Goal: Information Seeking & Learning: Learn about a topic

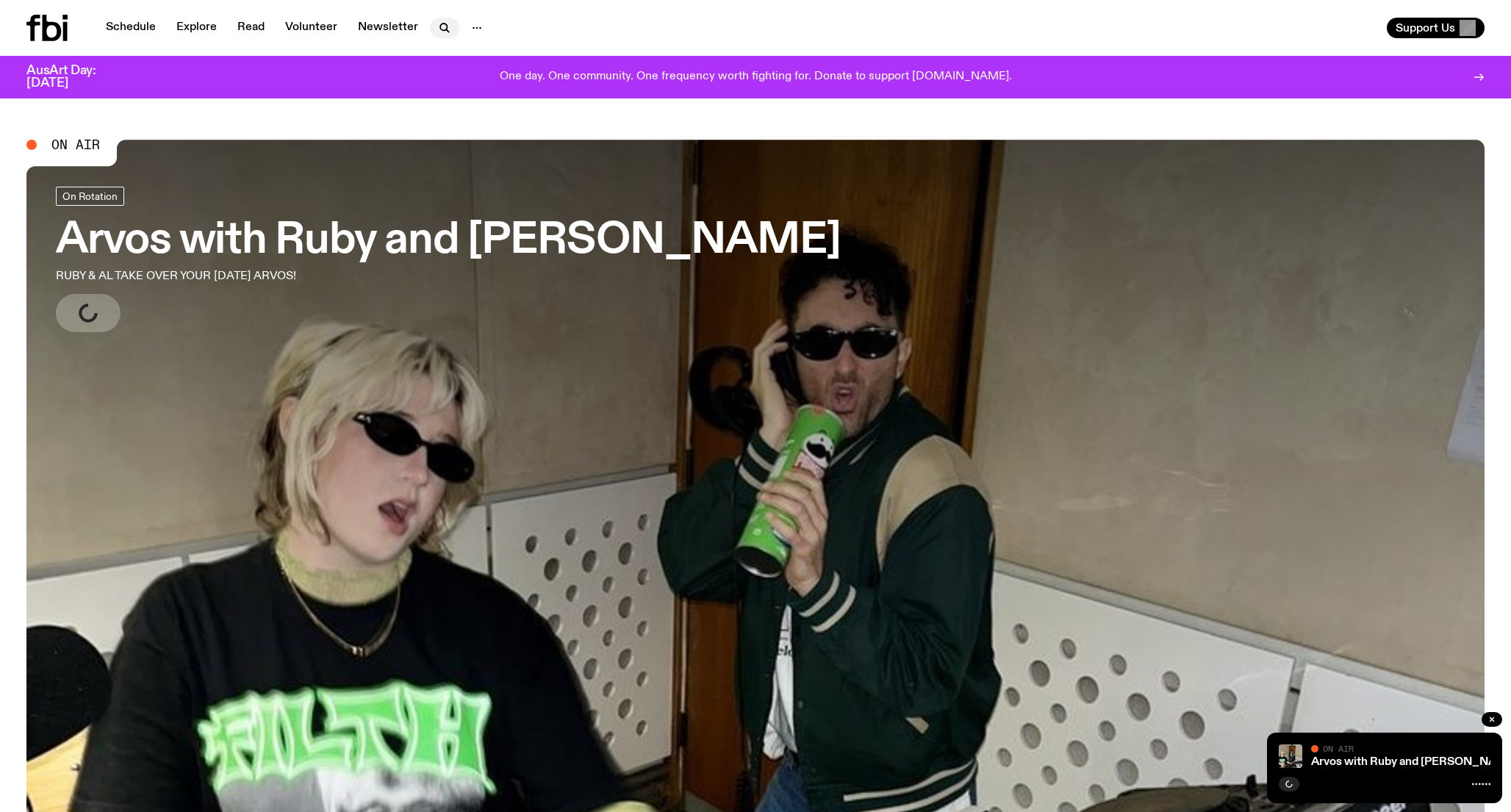
click at [437, 34] on icon "button" at bounding box center [445, 28] width 17 height 17
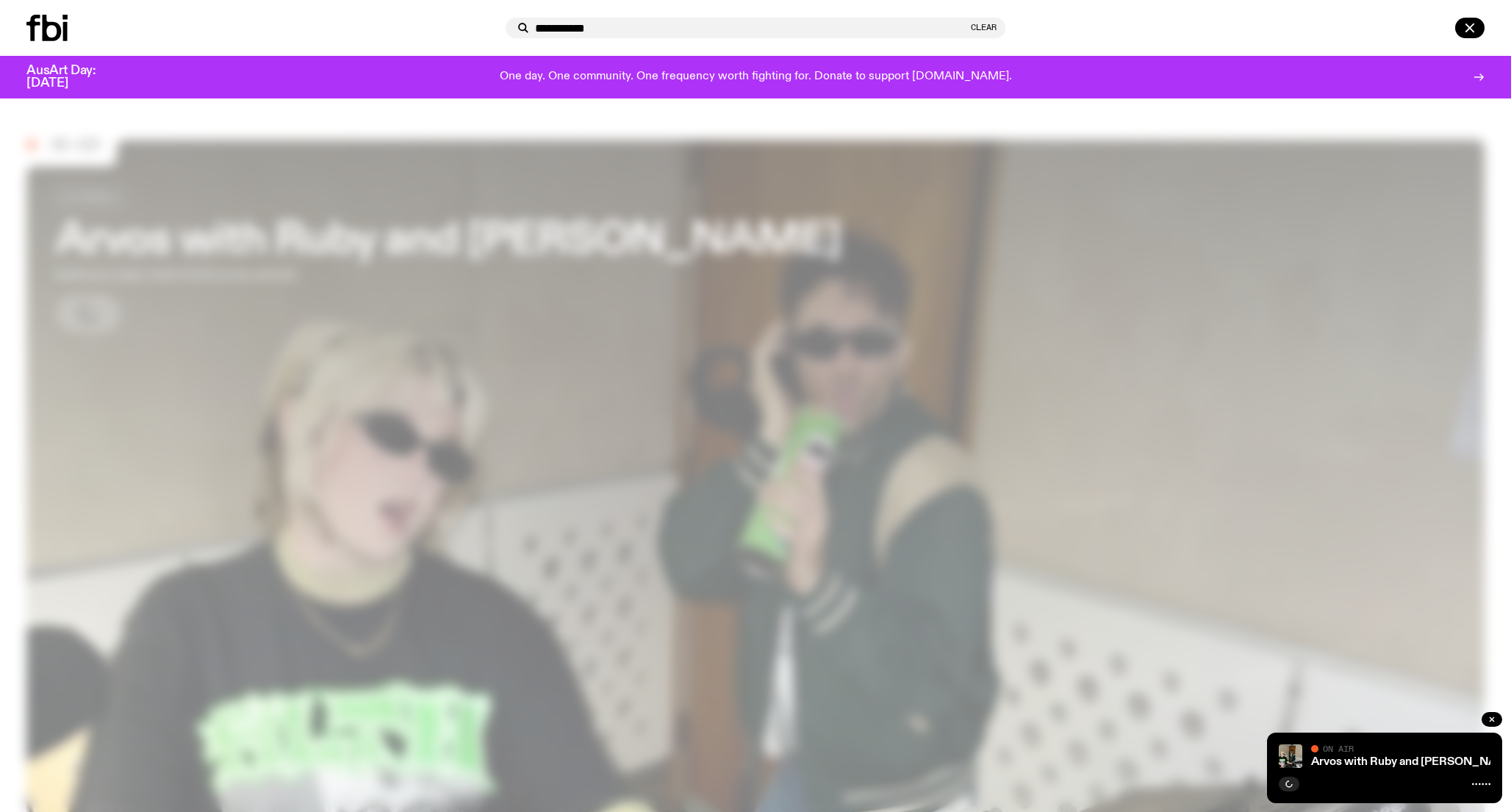
type input "**********"
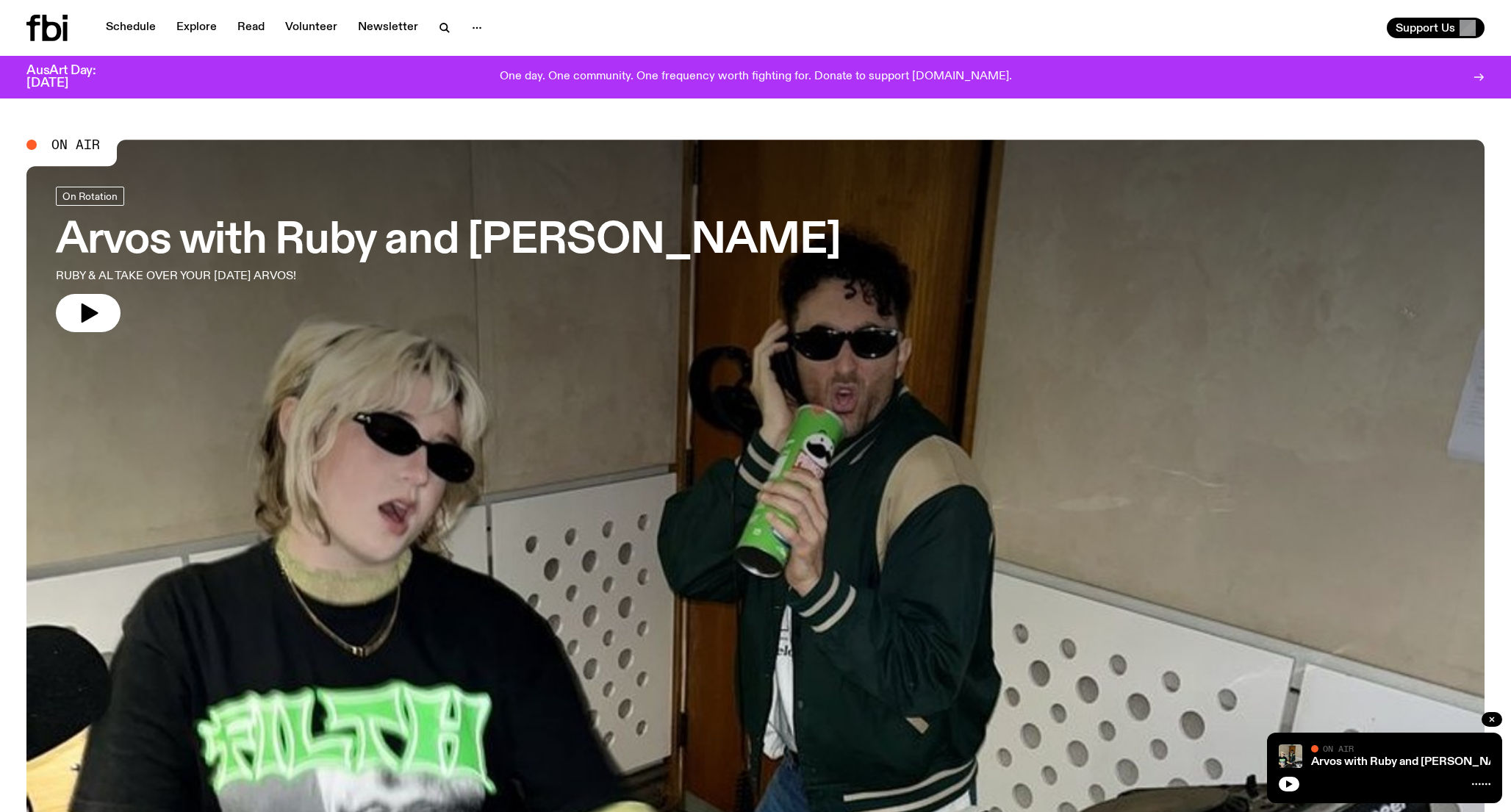
click at [442, 39] on div "Schedule Explore Read Volunteer Newsletter" at bounding box center [388, 28] width 723 height 27
click at [442, 29] on icon "button" at bounding box center [444, 27] width 7 height 7
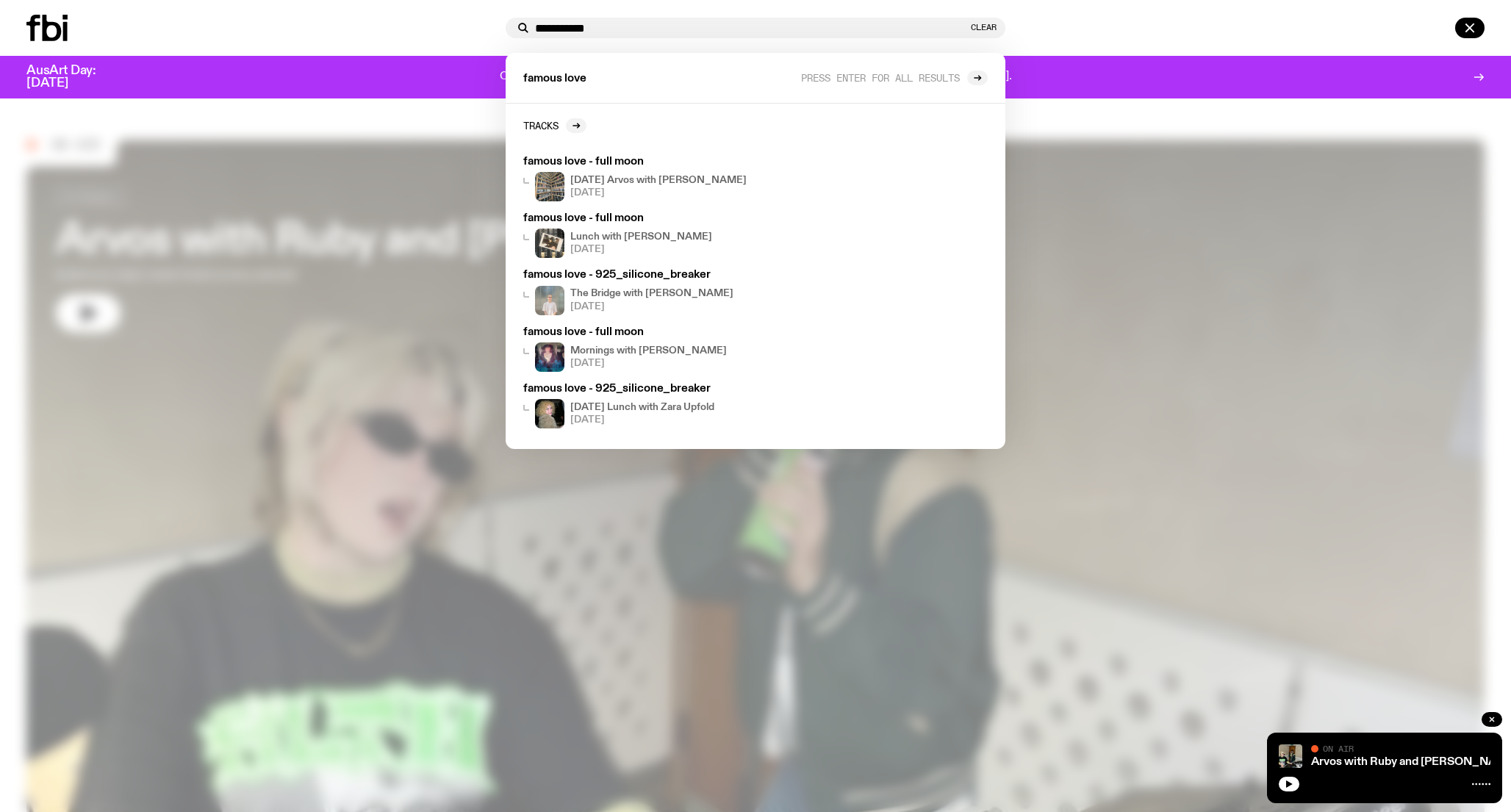
type input "**********"
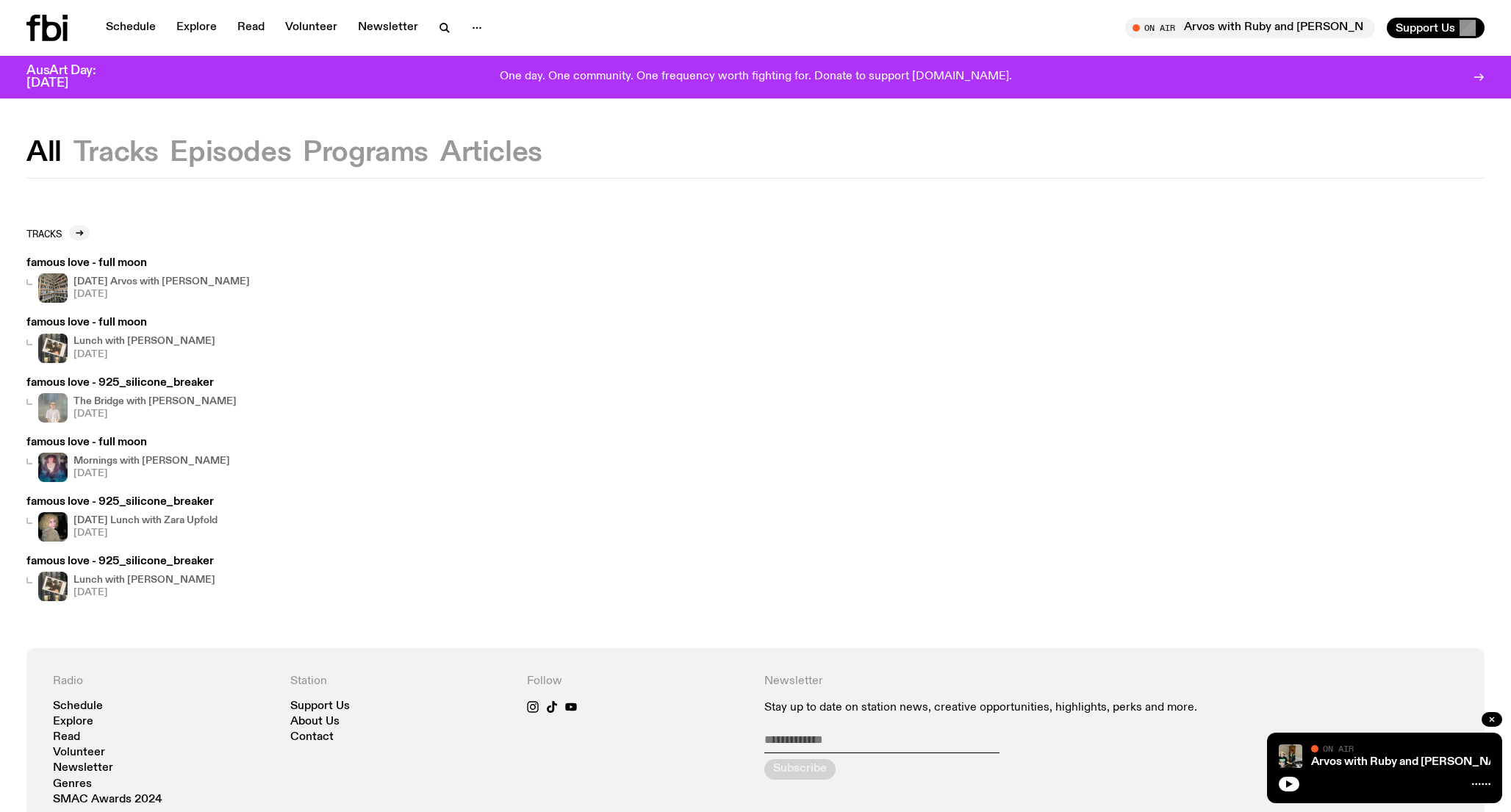
click at [818, 218] on div "Tracks famous love - full moon [DATE] Arvos with [PERSON_NAME] [DATE] famous lo…" at bounding box center [755, 413] width 1511 height 470
click at [131, 31] on link "Schedule" at bounding box center [131, 28] width 68 height 21
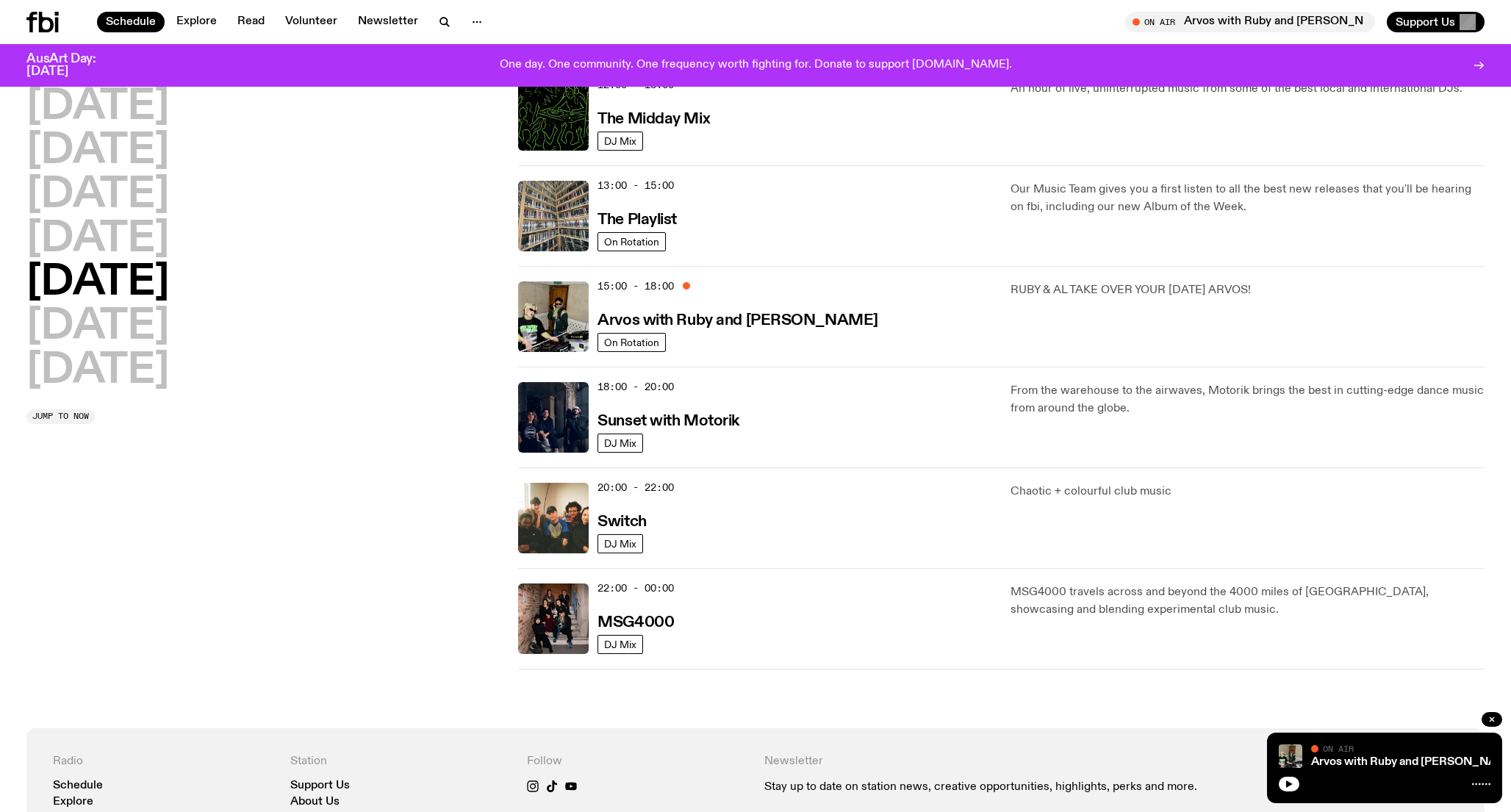
scroll to position [239, 0]
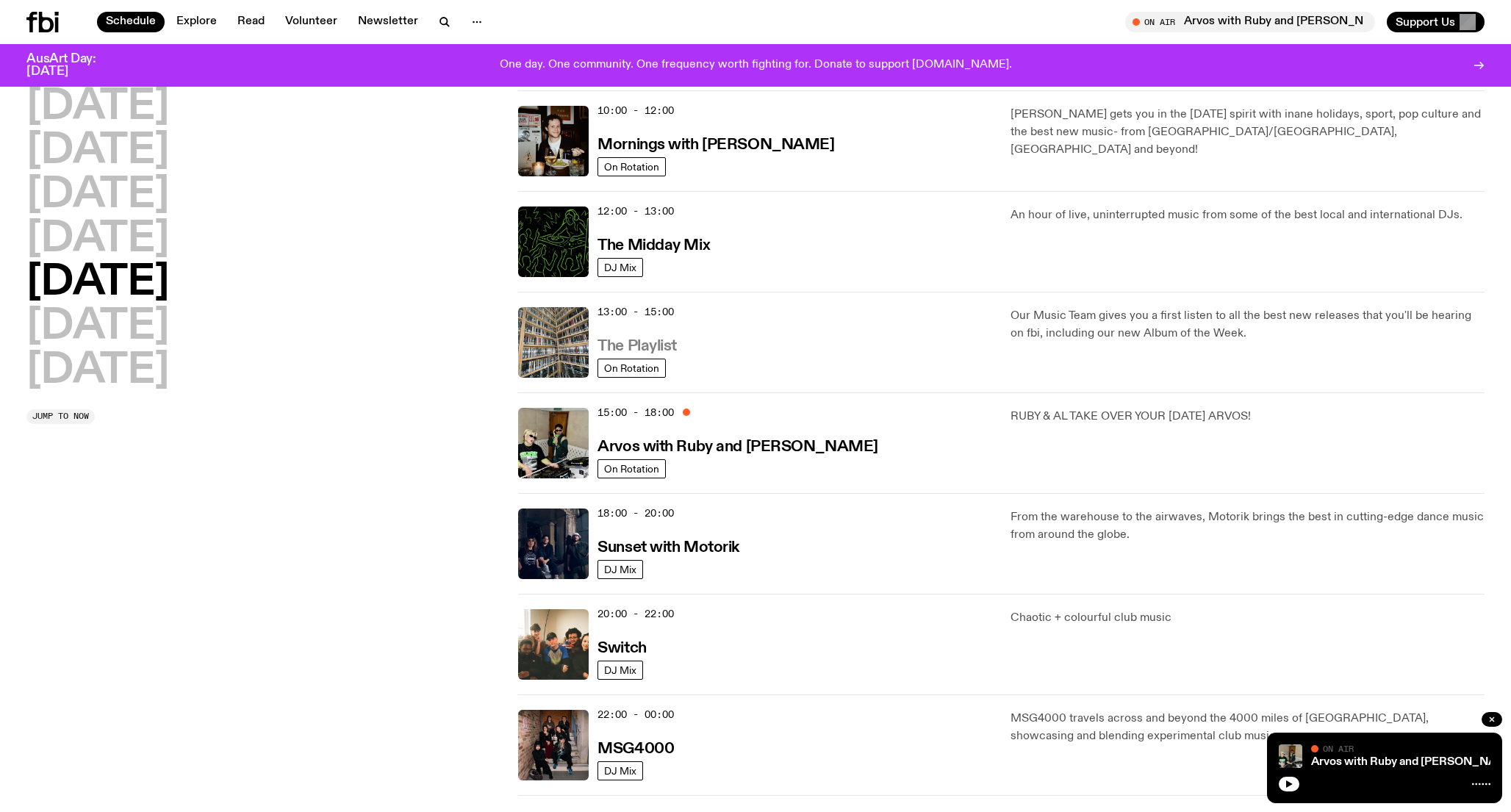
click at [660, 348] on h3 "The Playlist" at bounding box center [637, 347] width 80 height 16
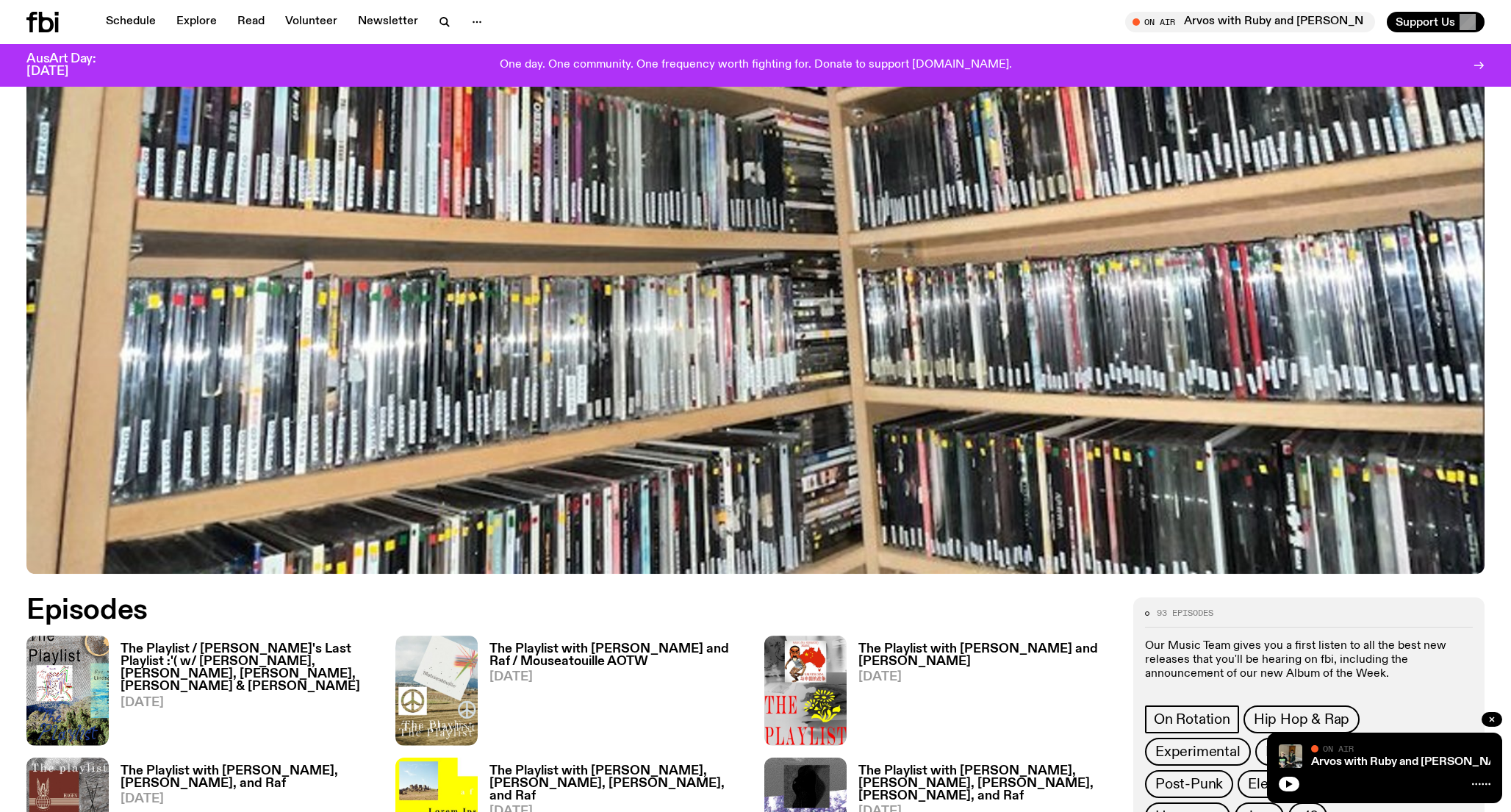
scroll to position [827, 0]
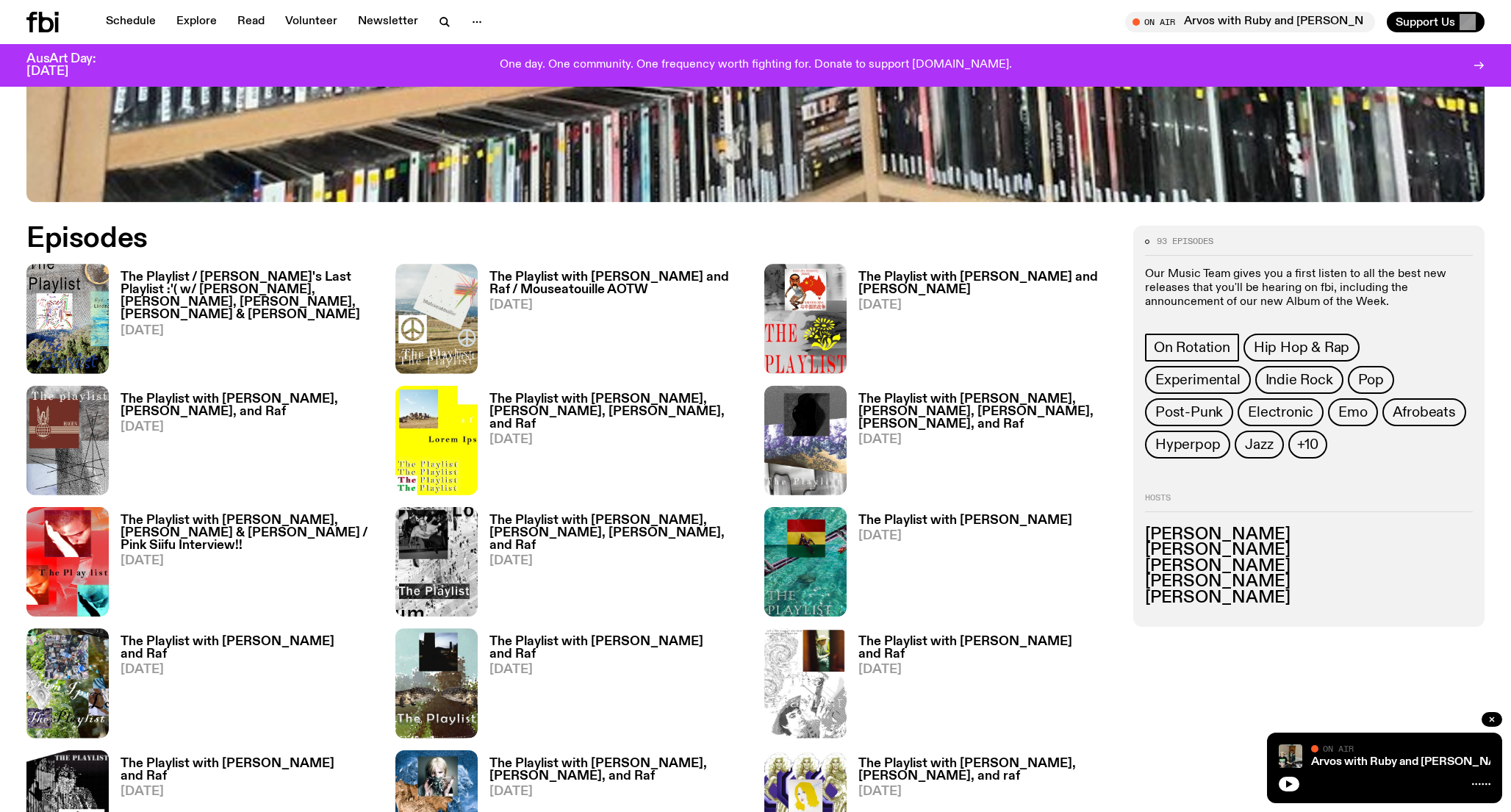
click at [197, 293] on h3 "The Playlist / [PERSON_NAME]'s Last Playlist :'( w/ [PERSON_NAME], [PERSON_NAME…" at bounding box center [249, 296] width 257 height 50
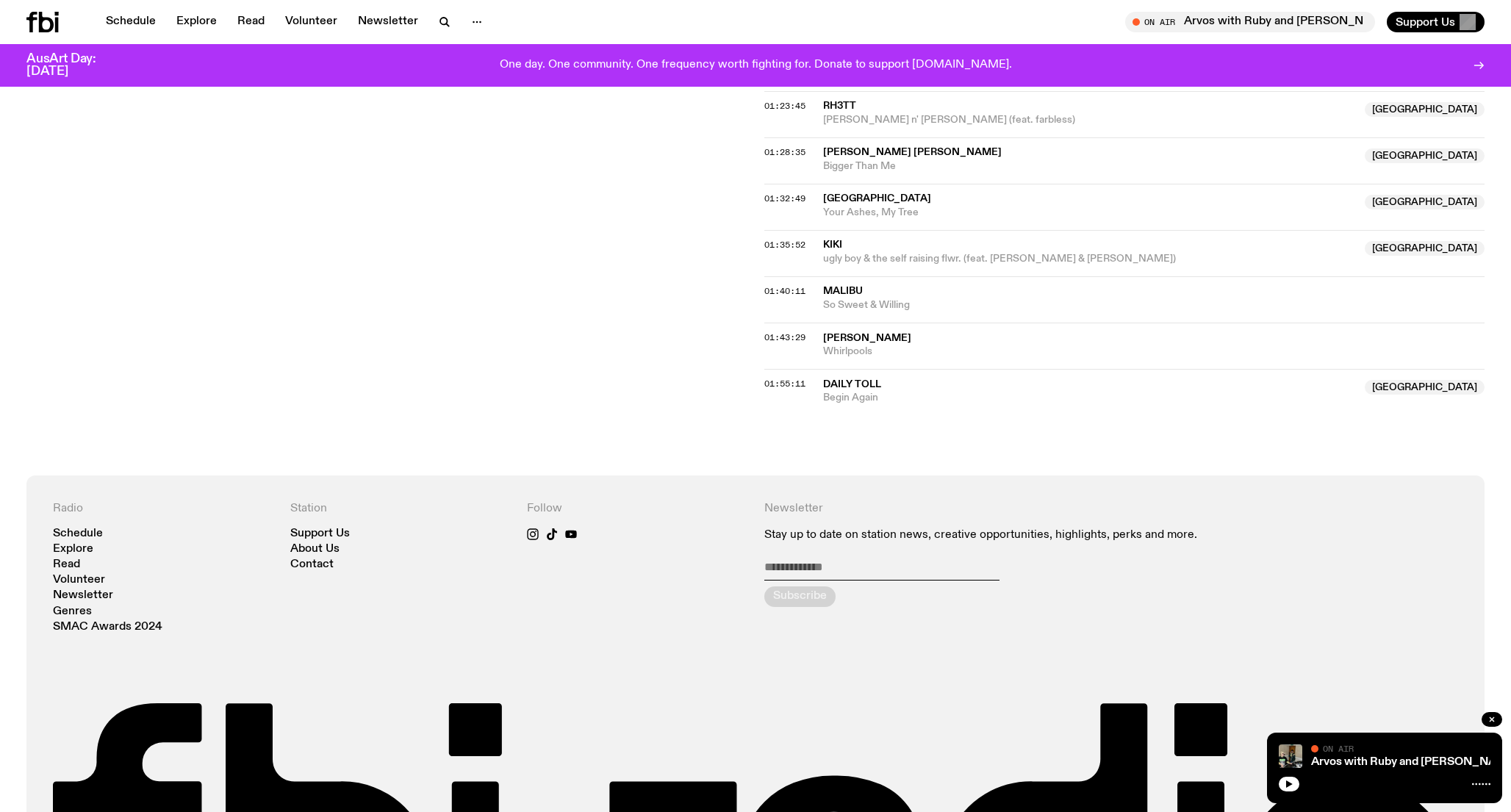
scroll to position [1480, 0]
